Goal: Information Seeking & Learning: Learn about a topic

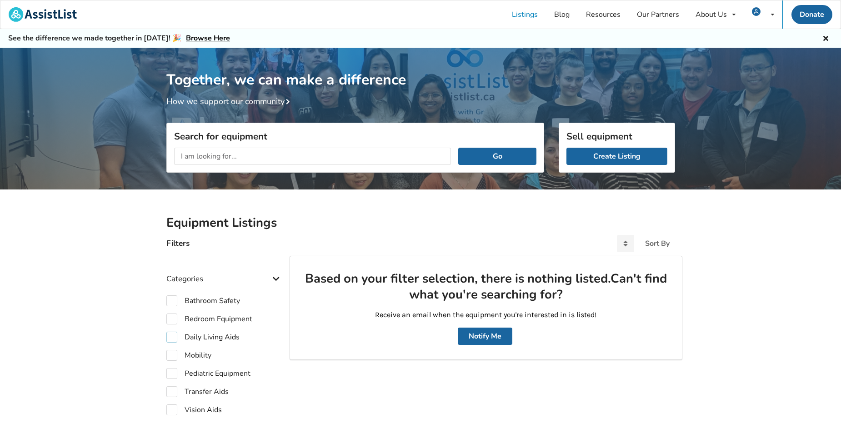
click at [174, 338] on label "Daily Living Aids" at bounding box center [202, 337] width 73 height 11
checkbox input "true"
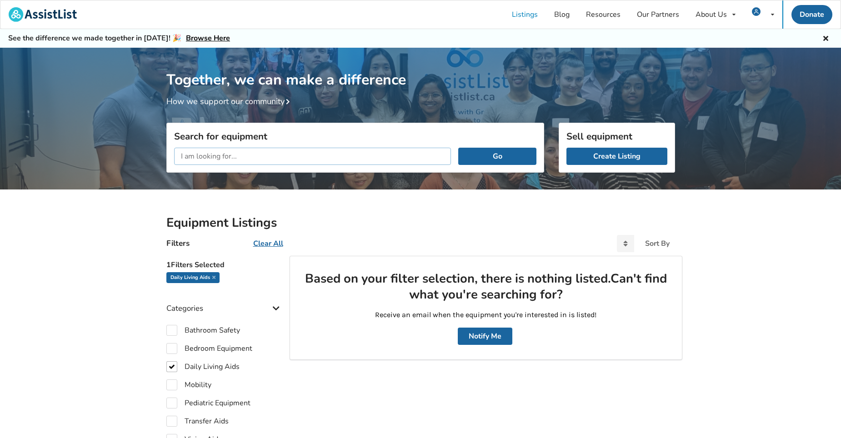
click at [236, 156] on input "text" at bounding box center [312, 156] width 277 height 17
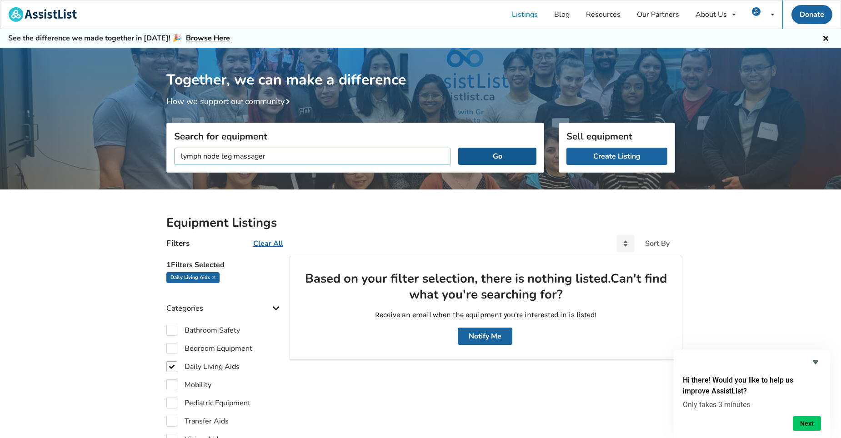
type input "lymph node leg massager"
click at [505, 154] on button "Go" at bounding box center [497, 156] width 78 height 17
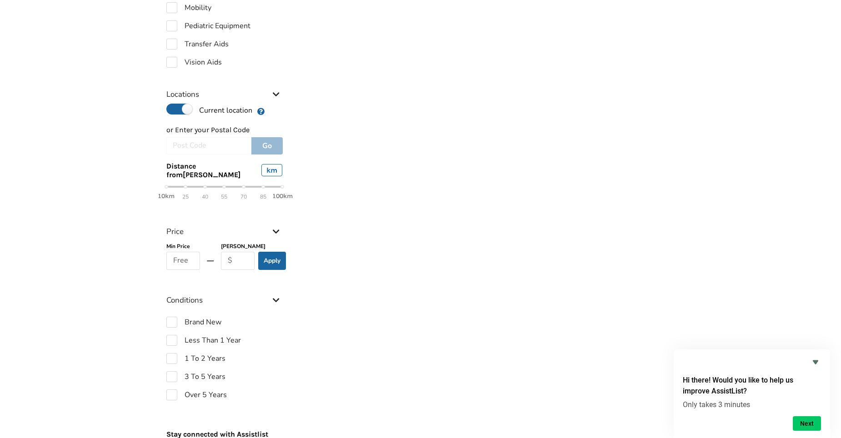
scroll to position [379, 0]
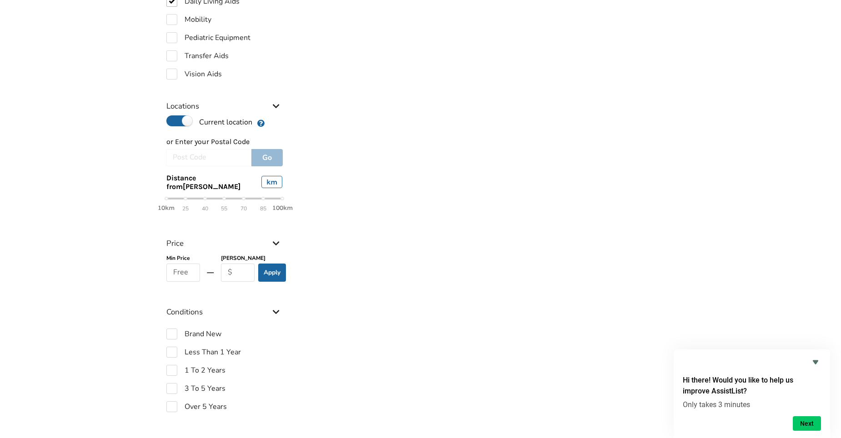
click at [275, 102] on icon at bounding box center [275, 105] width 9 height 8
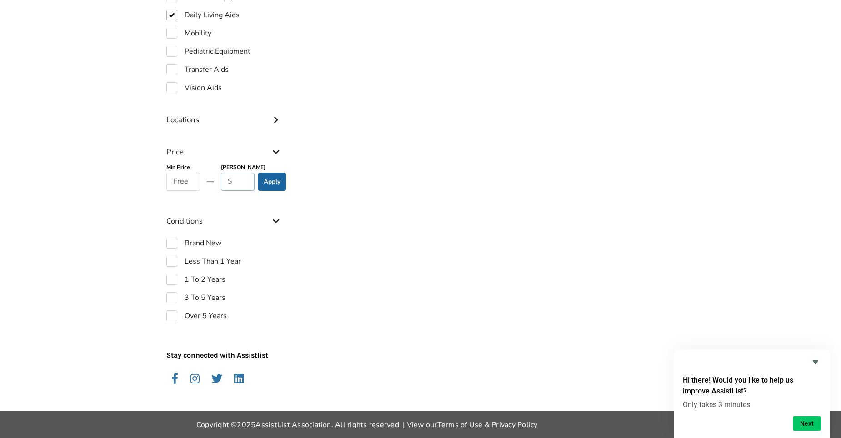
click at [230, 181] on input "text" at bounding box center [238, 182] width 34 height 18
type input "150."
click at [170, 244] on label "Brand New" at bounding box center [193, 243] width 55 height 11
checkbox input "true"
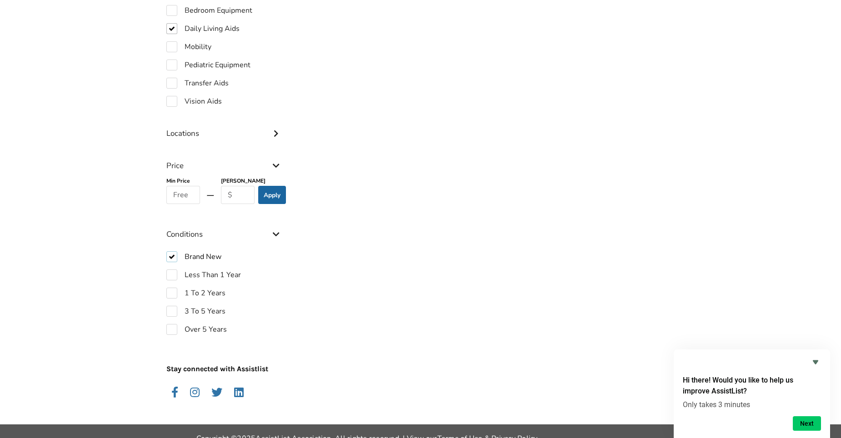
scroll to position [379, 0]
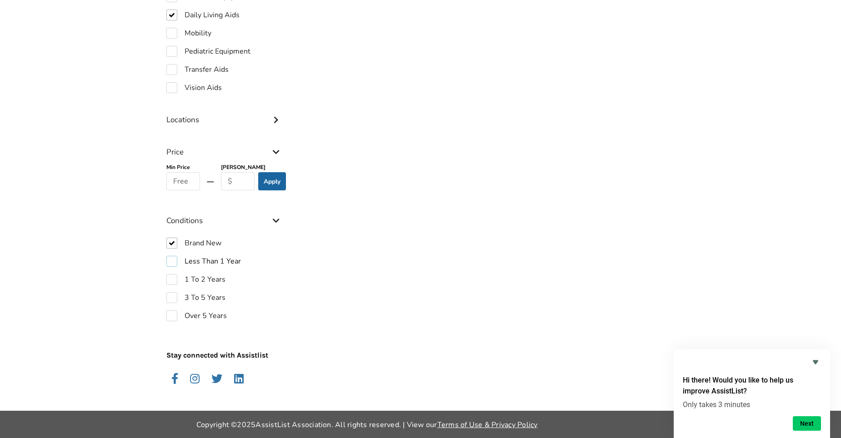
click at [170, 260] on label "Less Than 1 Year" at bounding box center [203, 261] width 75 height 11
checkbox input "true"
click at [169, 275] on label "1 To 2 Years" at bounding box center [195, 279] width 59 height 11
checkbox input "true"
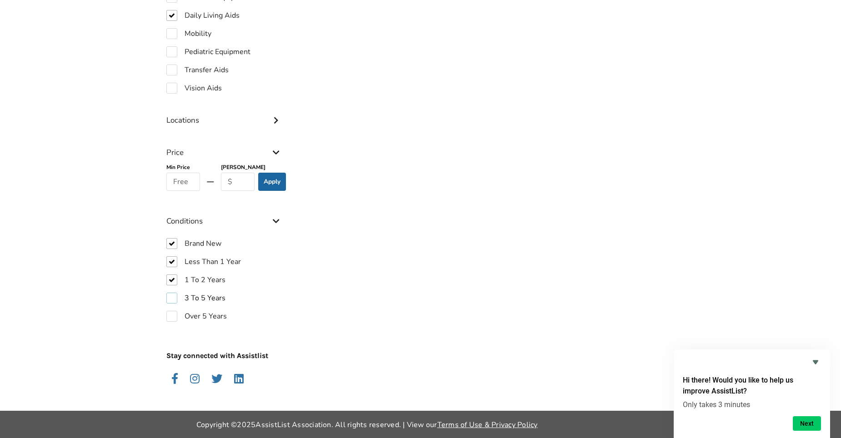
click at [169, 294] on label "3 To 5 Years" at bounding box center [195, 298] width 59 height 11
checkbox input "true"
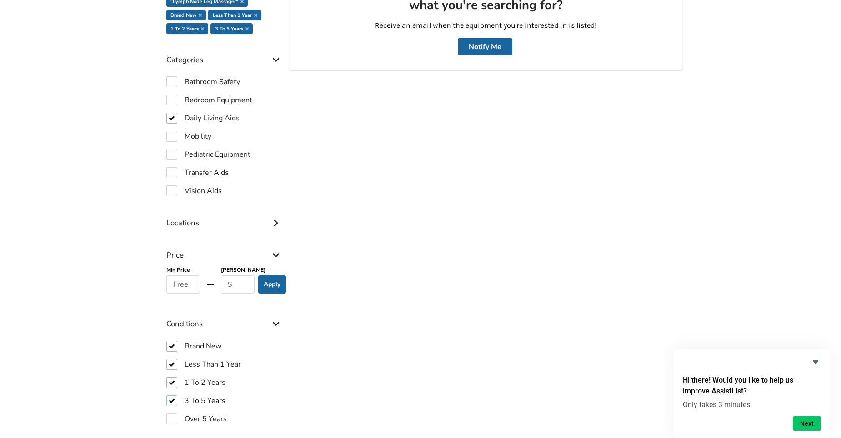
scroll to position [256, 0]
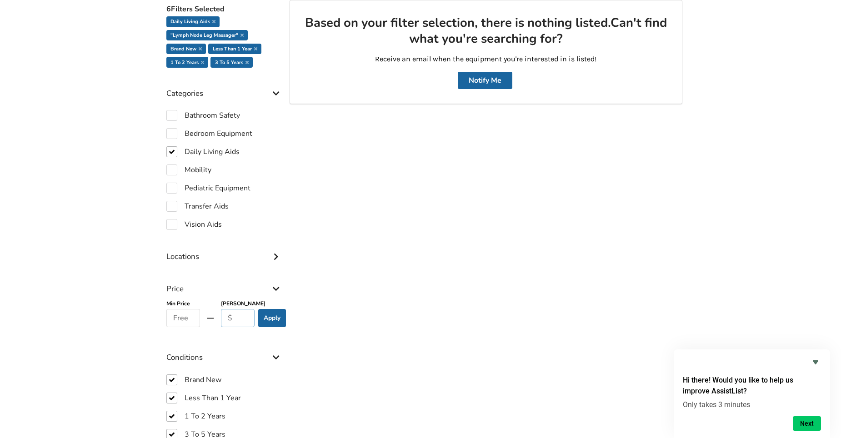
click at [229, 317] on input "text" at bounding box center [238, 318] width 34 height 18
type input "150."
click at [274, 316] on button "Apply" at bounding box center [272, 318] width 28 height 18
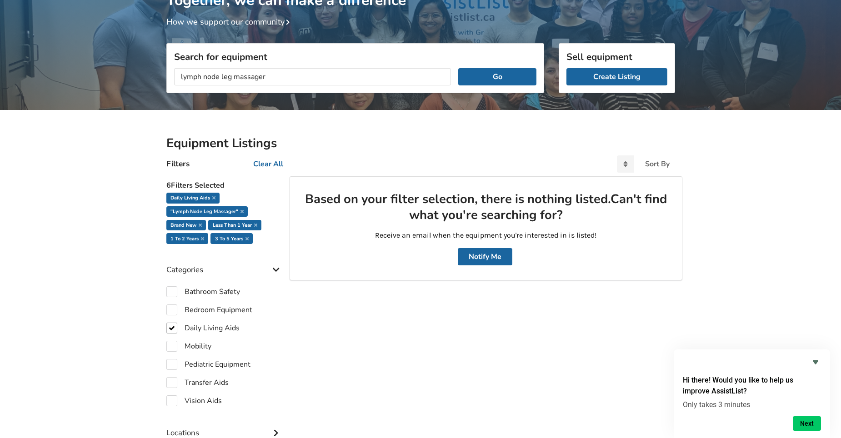
scroll to position [74, 0]
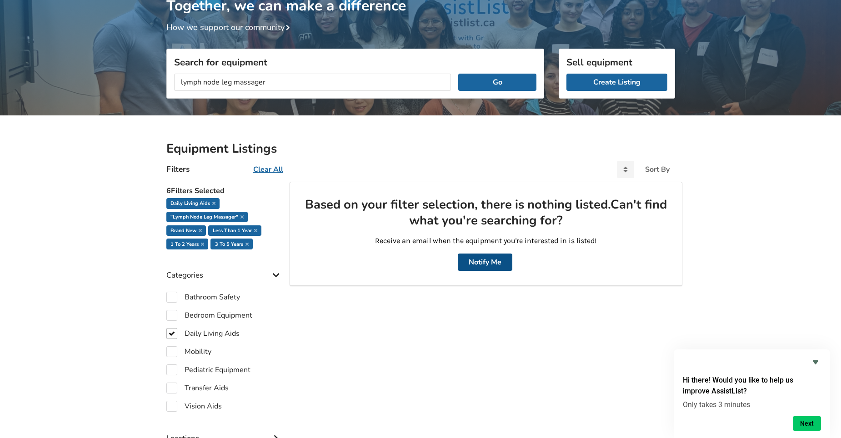
click at [483, 259] on button "Notify Me" at bounding box center [485, 262] width 55 height 17
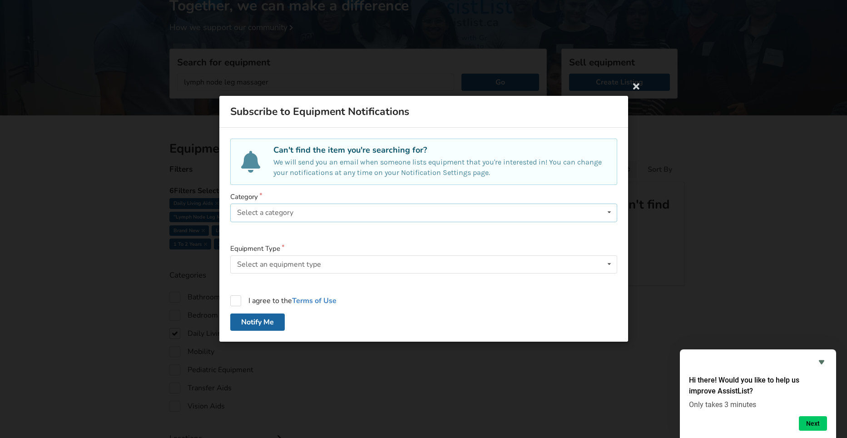
click at [607, 210] on icon at bounding box center [609, 212] width 13 height 17
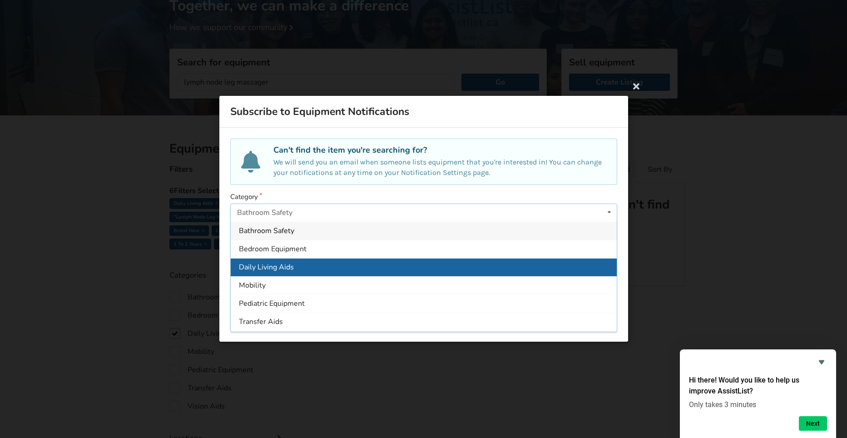
click at [277, 269] on span "Daily Living Aids" at bounding box center [266, 267] width 55 height 10
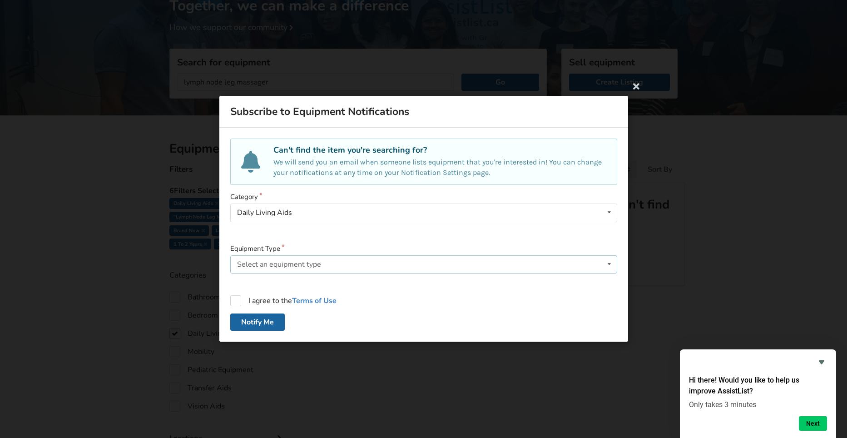
click at [608, 264] on icon at bounding box center [609, 264] width 13 height 17
click at [344, 244] on label "Equipment Type" at bounding box center [423, 249] width 387 height 10
click at [608, 211] on icon at bounding box center [609, 212] width 13 height 17
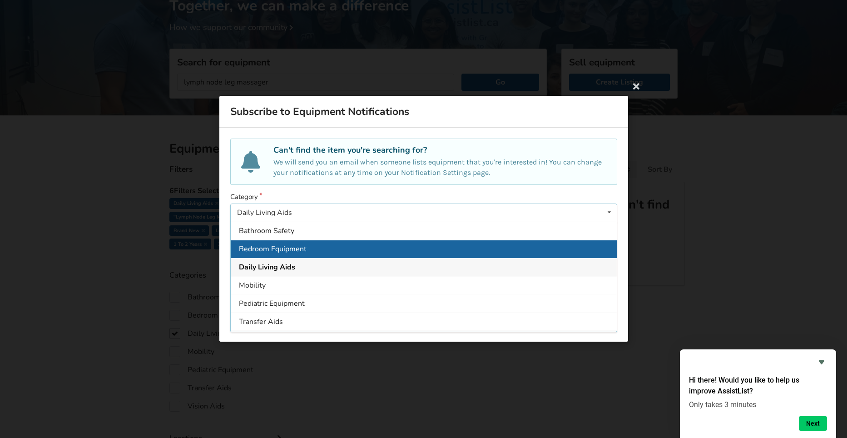
click at [270, 249] on span "Bedroom Equipment" at bounding box center [273, 249] width 68 height 10
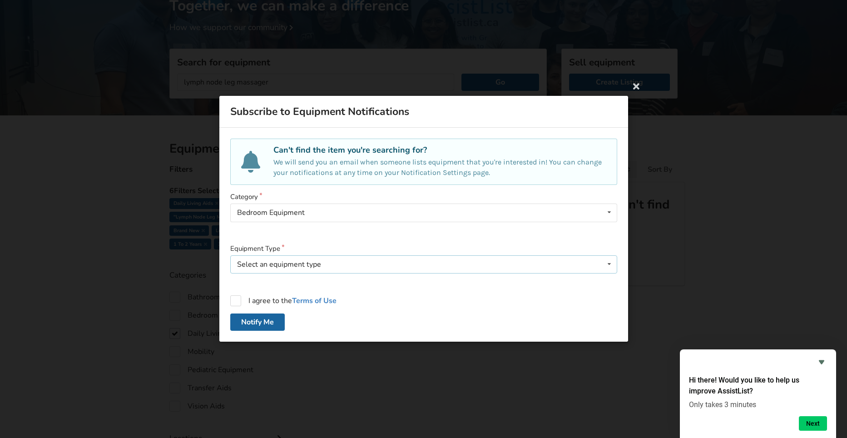
click at [610, 262] on icon at bounding box center [609, 264] width 13 height 17
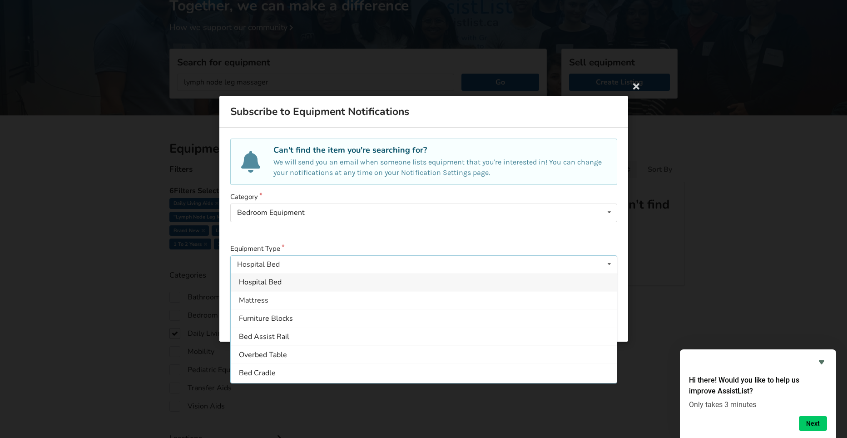
click at [529, 242] on form "Category Bedroom Equipment Bathroom Safety Bedroom Equipment Daily Living Aids …" at bounding box center [423, 262] width 387 height 139
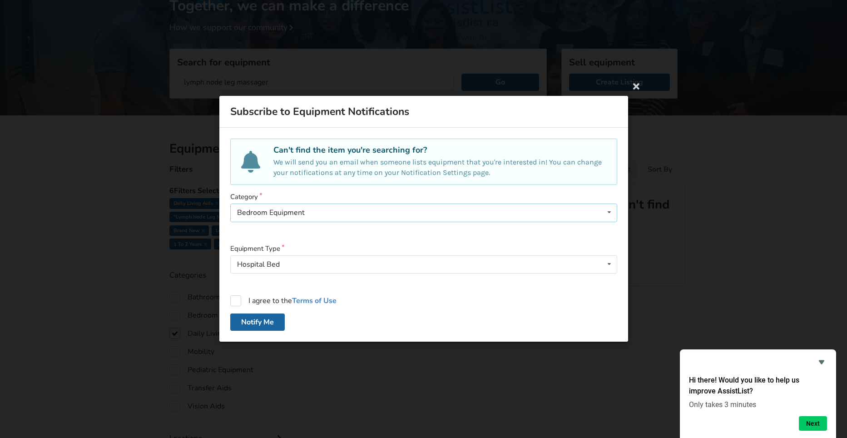
click at [610, 211] on icon at bounding box center [609, 212] width 13 height 17
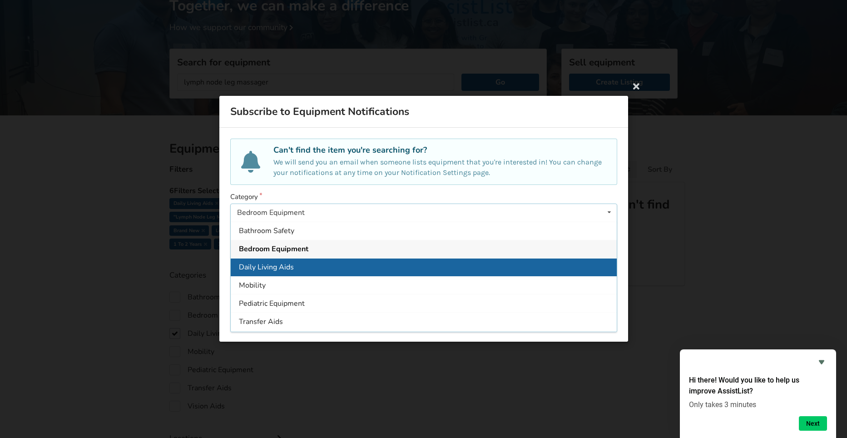
click at [291, 263] on span "Daily Living Aids" at bounding box center [266, 267] width 55 height 10
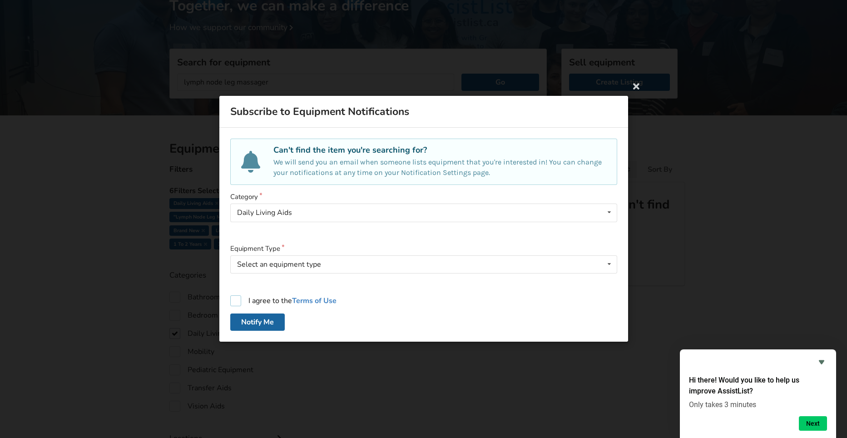
click at [236, 302] on label "I agree to the Terms of Use" at bounding box center [283, 301] width 106 height 11
checkbox input "true"
click at [609, 264] on icon at bounding box center [609, 264] width 13 height 17
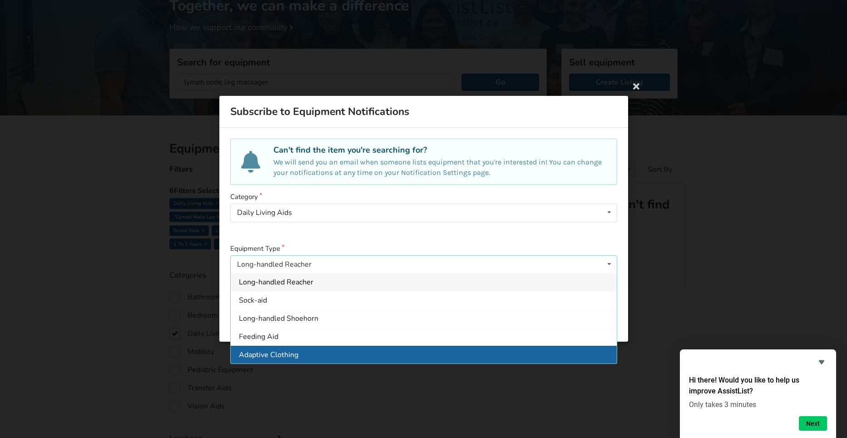
click at [326, 354] on div "Adaptive Clothing" at bounding box center [424, 355] width 386 height 18
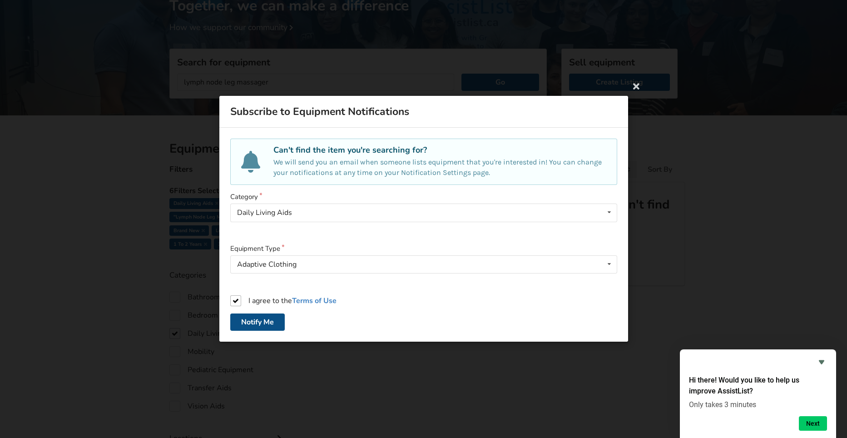
click at [263, 319] on button "Notify Me" at bounding box center [257, 322] width 55 height 17
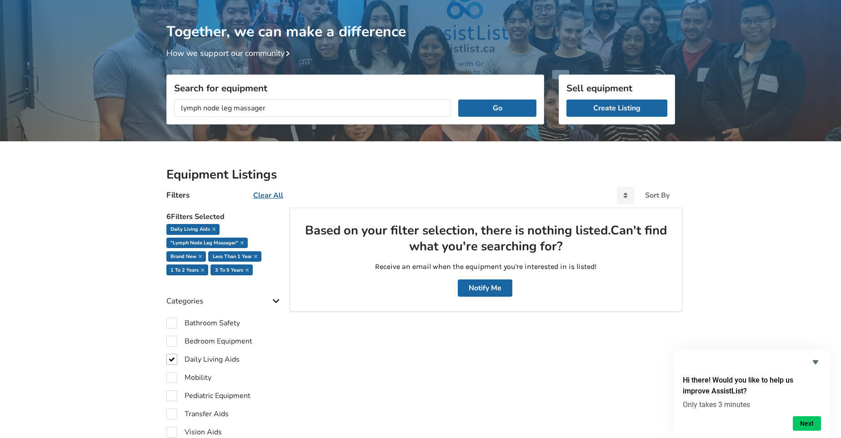
scroll to position [0, 0]
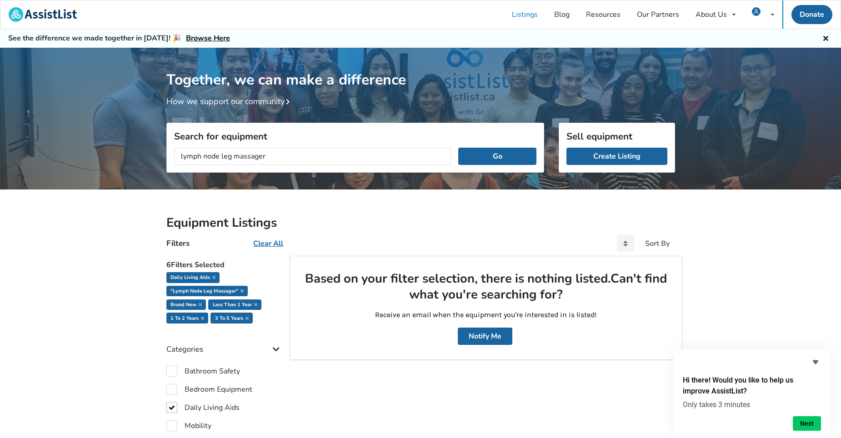
click at [827, 37] on icon at bounding box center [825, 37] width 9 height 7
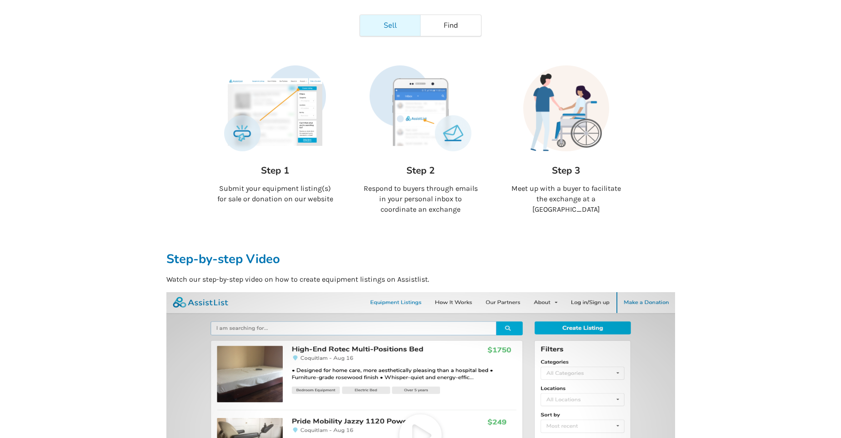
scroll to position [107, 0]
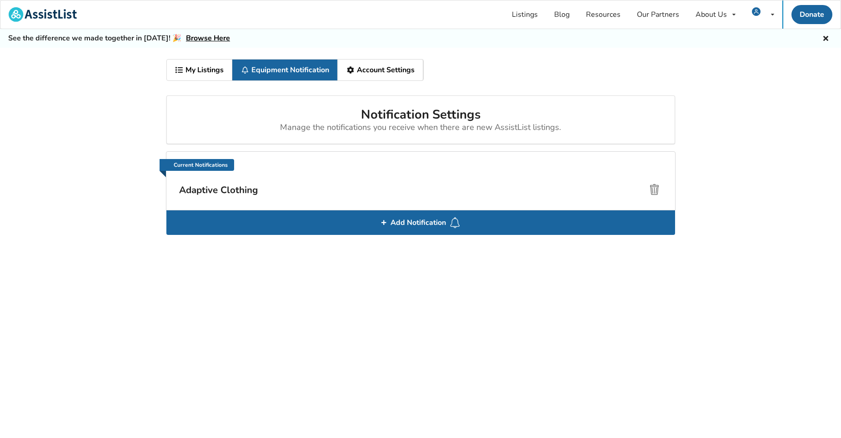
click at [366, 66] on link "Account Settings" at bounding box center [380, 70] width 85 height 21
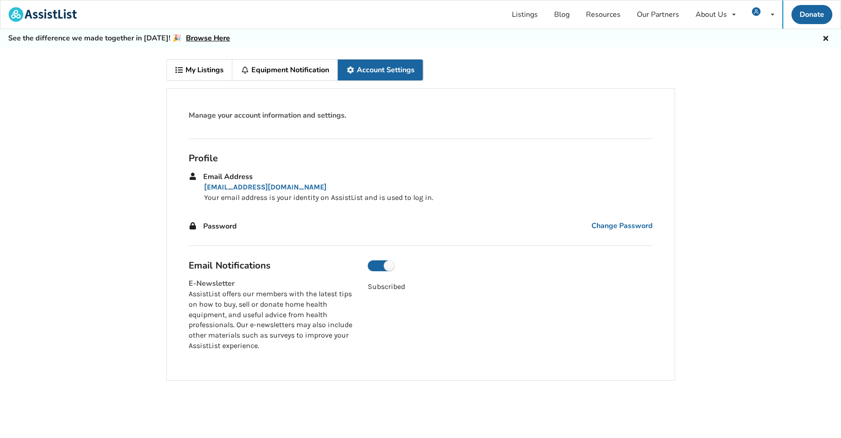
click at [288, 68] on link "Equipment Notification" at bounding box center [284, 70] width 105 height 21
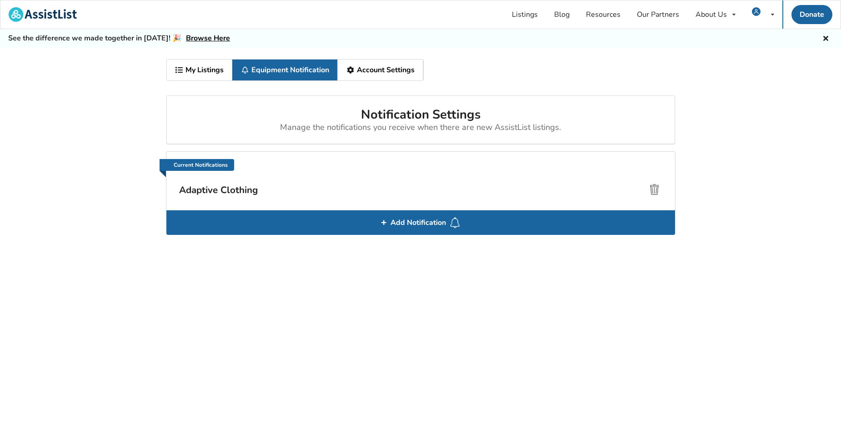
click at [186, 68] on link "My Listings" at bounding box center [200, 70] width 66 height 21
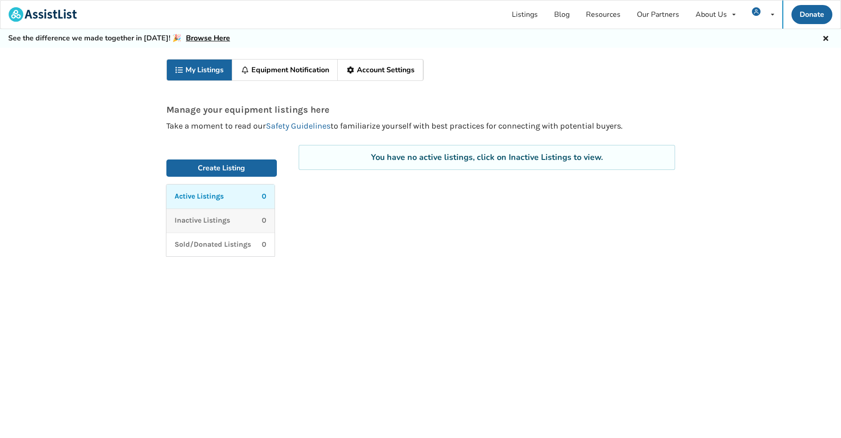
click at [202, 217] on p "Inactive Listings" at bounding box center [201, 220] width 55 height 10
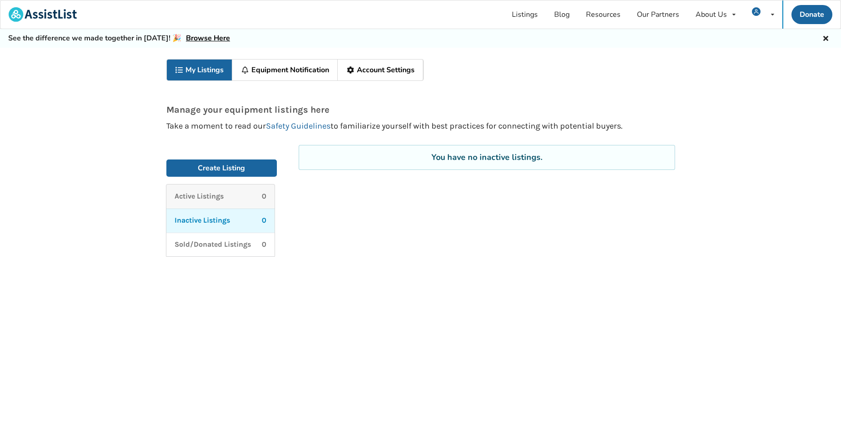
click at [208, 195] on p "Active Listings" at bounding box center [198, 196] width 49 height 10
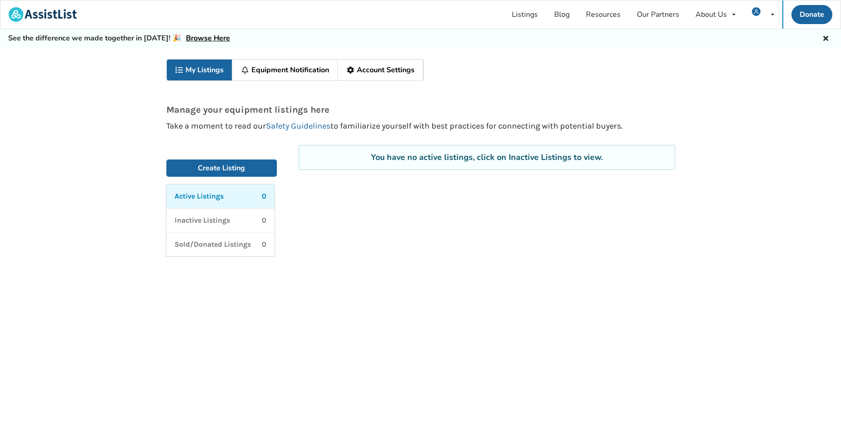
click at [826, 38] on icon at bounding box center [825, 37] width 9 height 7
